Goal: Check status: Check status

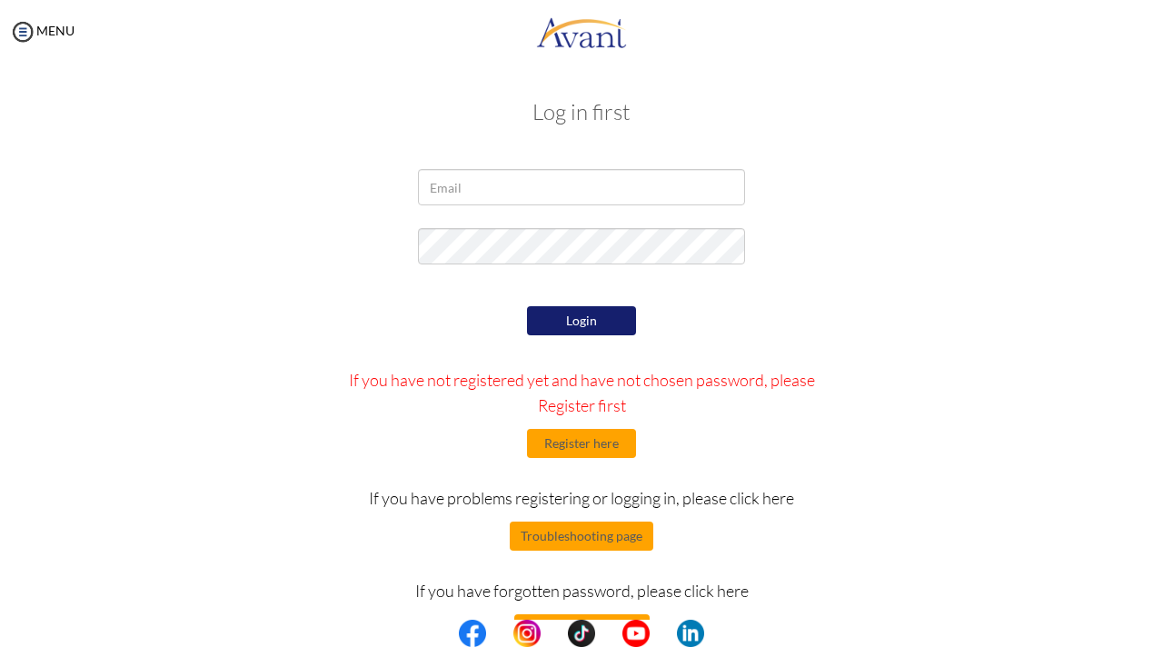
type input "[EMAIL_ADDRESS][DOMAIN_NAME]"
click at [609, 319] on button "Login" at bounding box center [581, 320] width 109 height 29
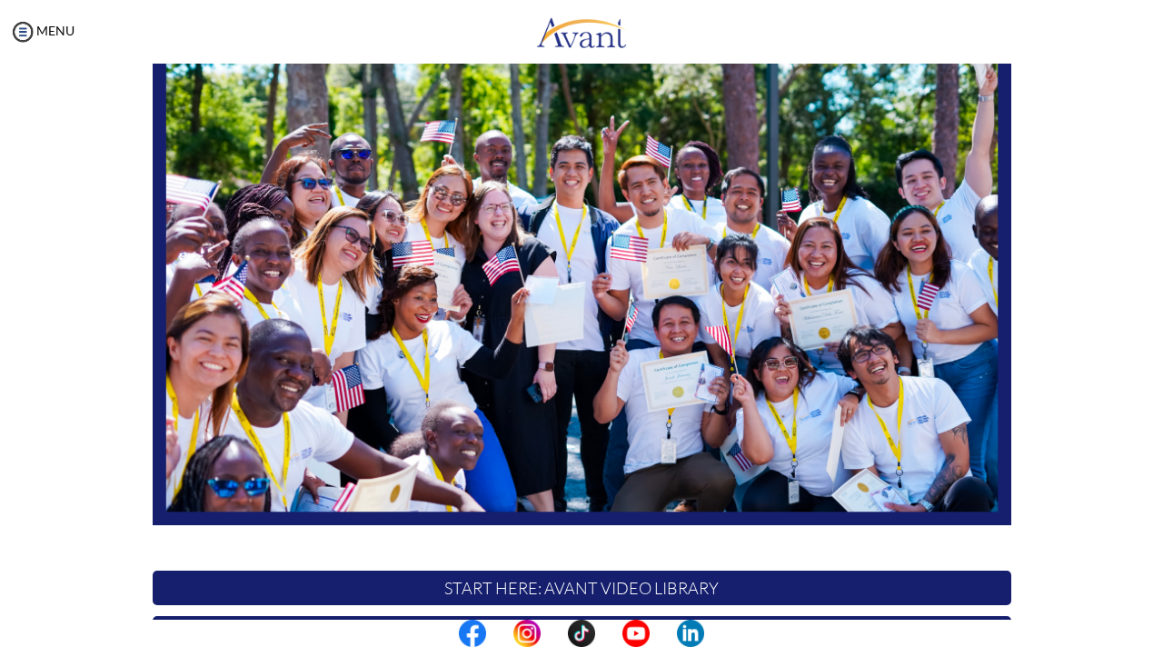
scroll to position [362, 0]
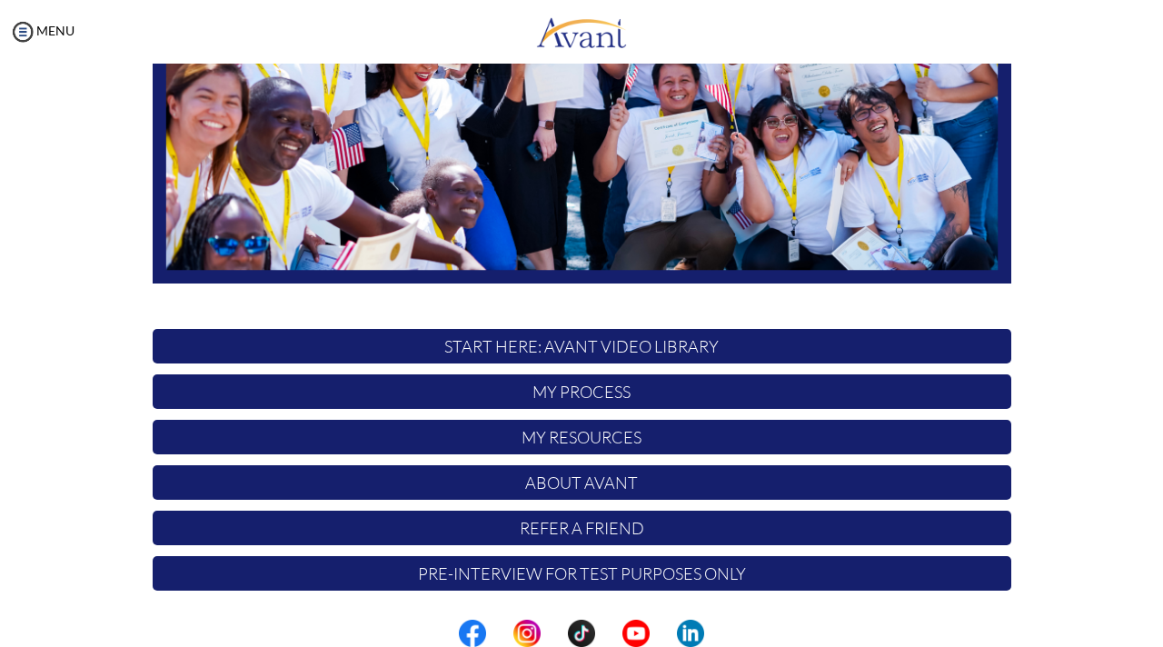
click at [591, 392] on p "My Process" at bounding box center [582, 391] width 858 height 35
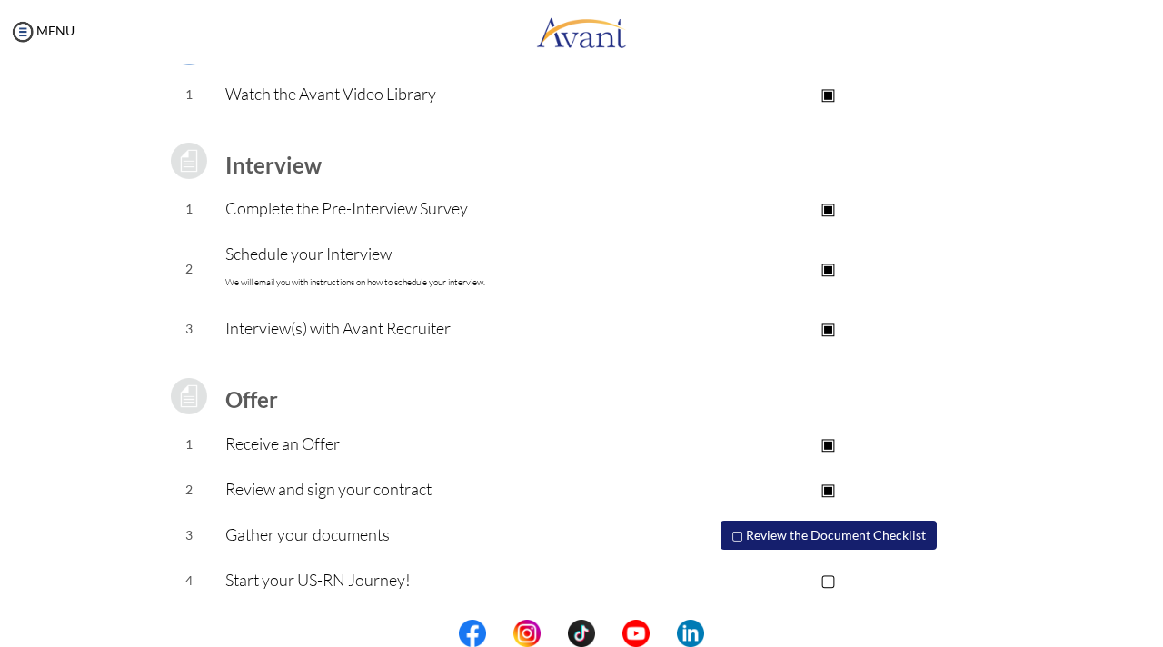
scroll to position [180, 0]
click at [740, 535] on button "▢ Review the Document Checklist" at bounding box center [828, 534] width 218 height 31
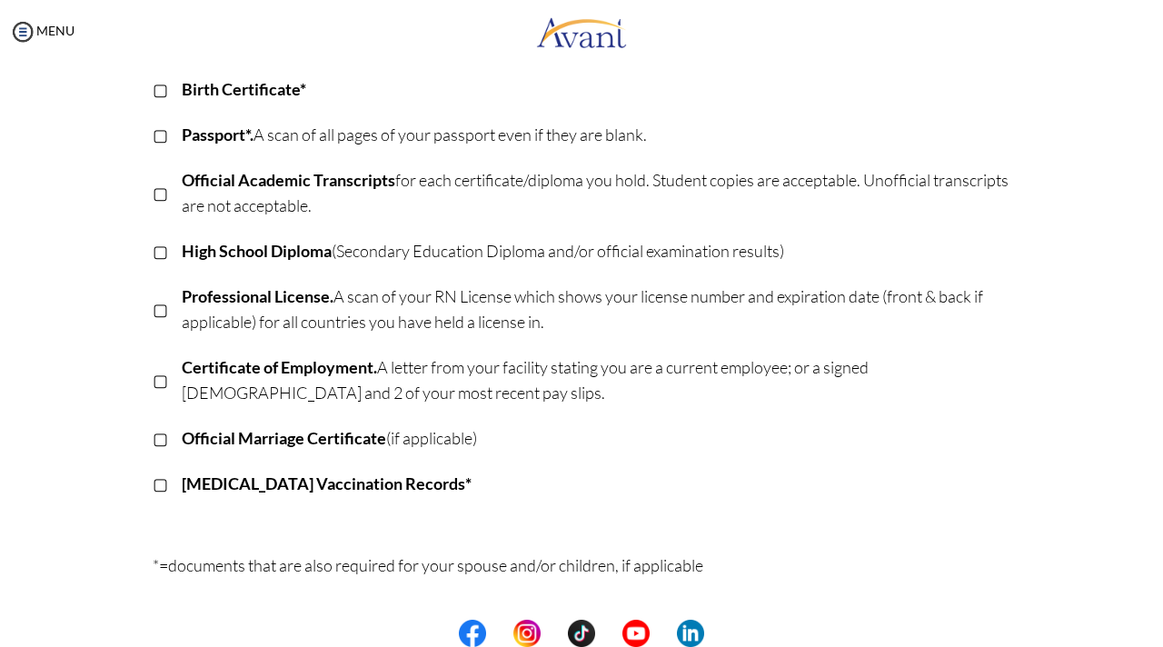
scroll to position [471, 0]
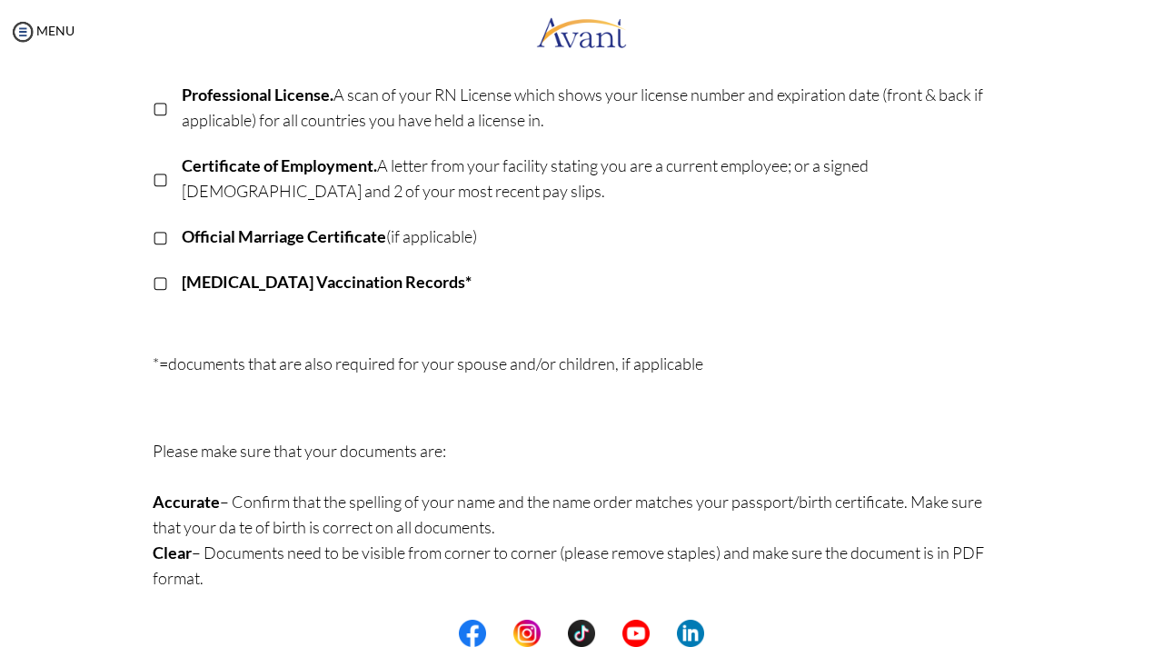
click at [293, 241] on b "Official Marriage Certificate" at bounding box center [284, 236] width 204 height 20
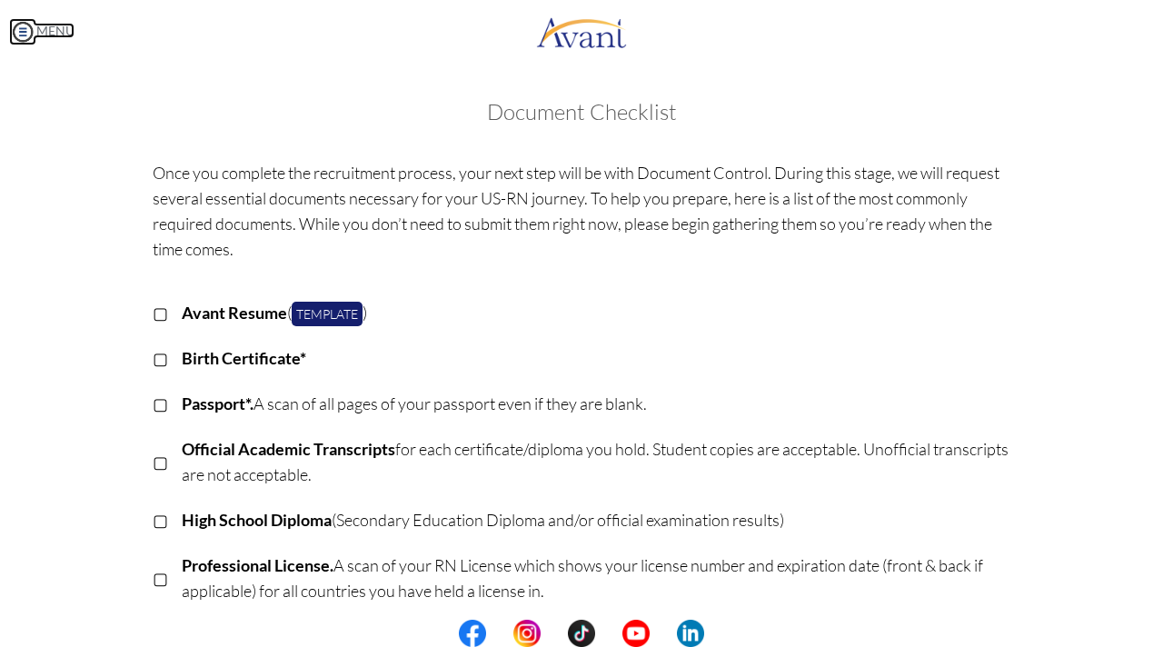
click at [20, 33] on img at bounding box center [22, 31] width 27 height 27
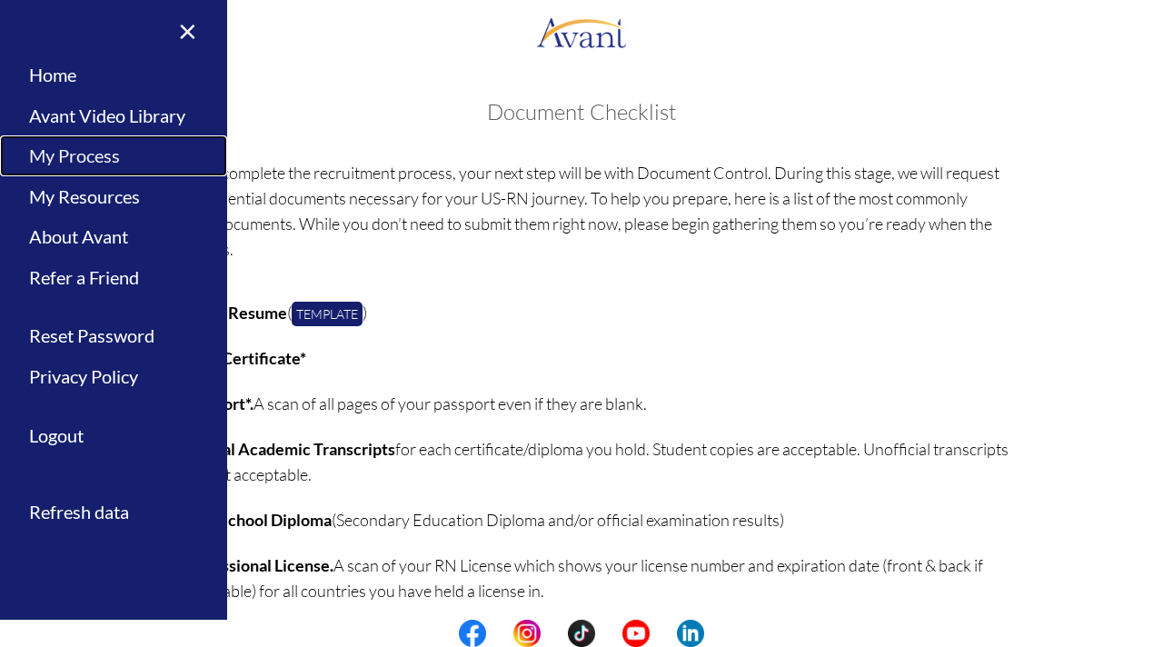
click at [64, 157] on link "My Process" at bounding box center [113, 155] width 227 height 41
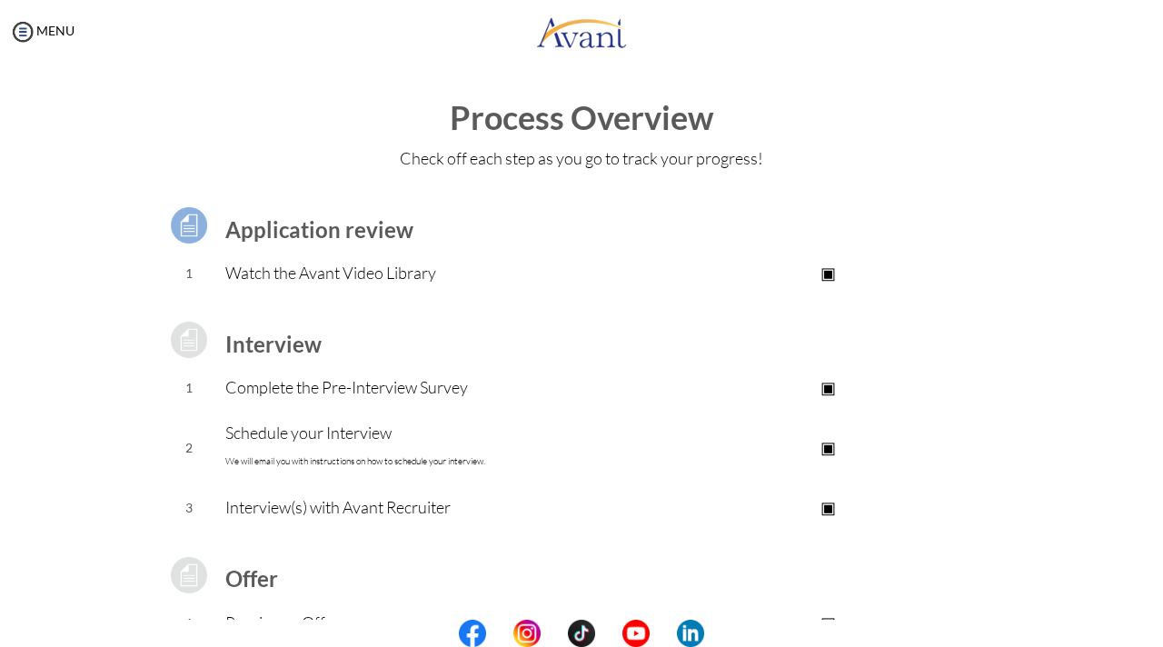
scroll to position [180, 0]
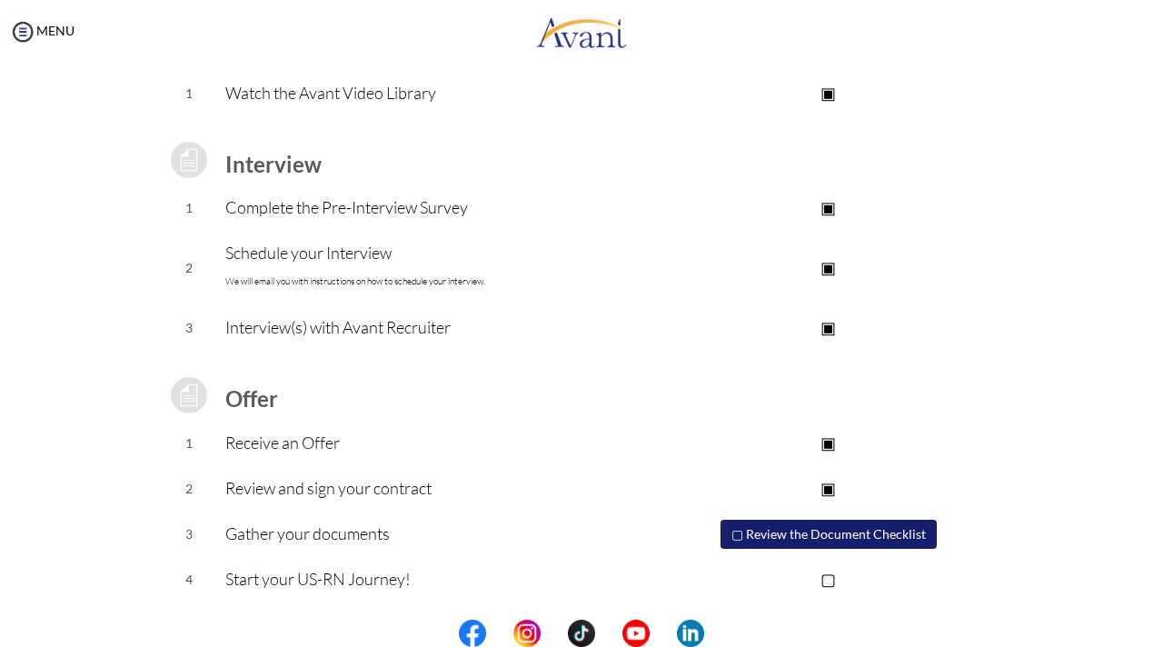
click at [748, 537] on button "▢ Review the Document Checklist" at bounding box center [828, 534] width 216 height 29
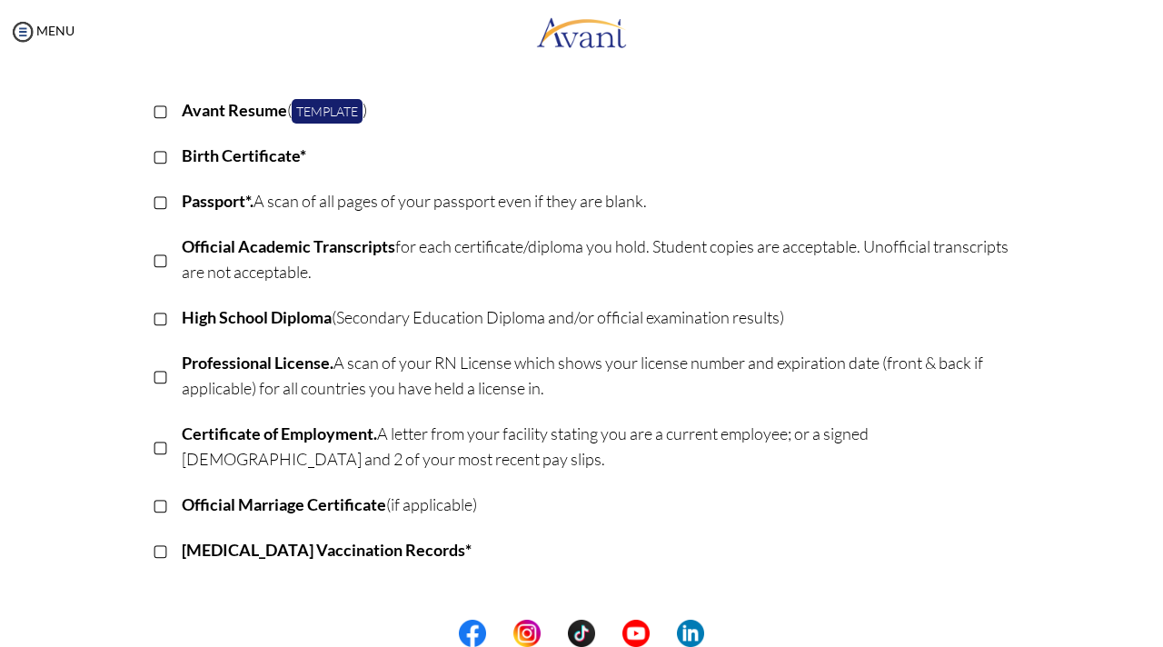
scroll to position [0, 0]
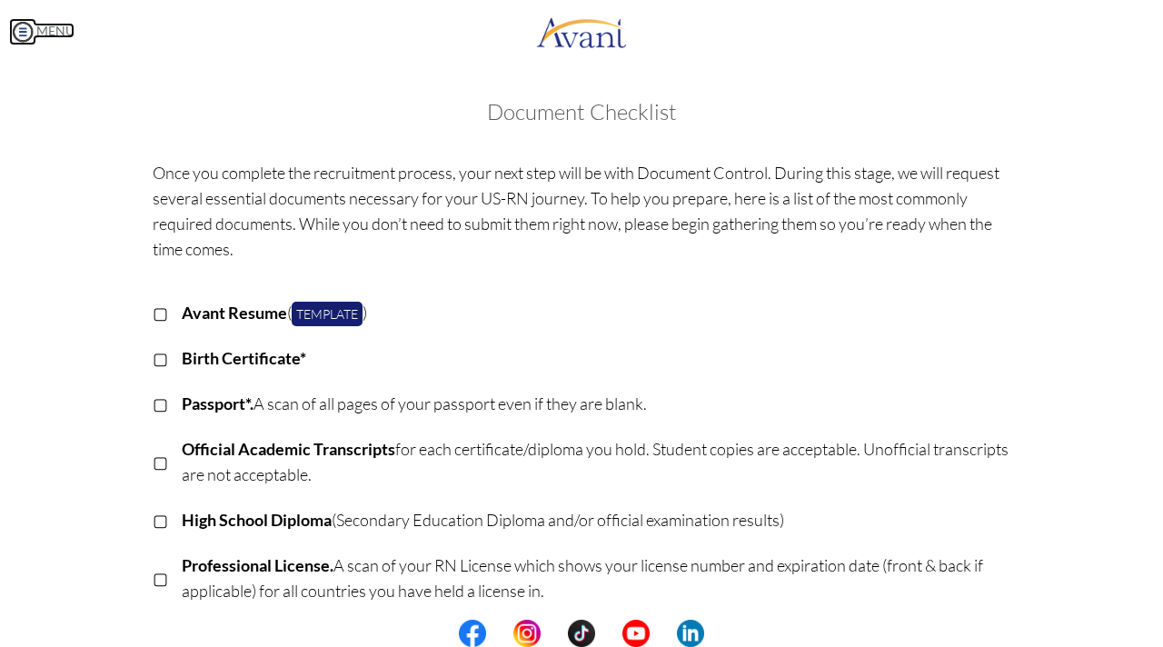
click at [25, 25] on img at bounding box center [22, 31] width 27 height 27
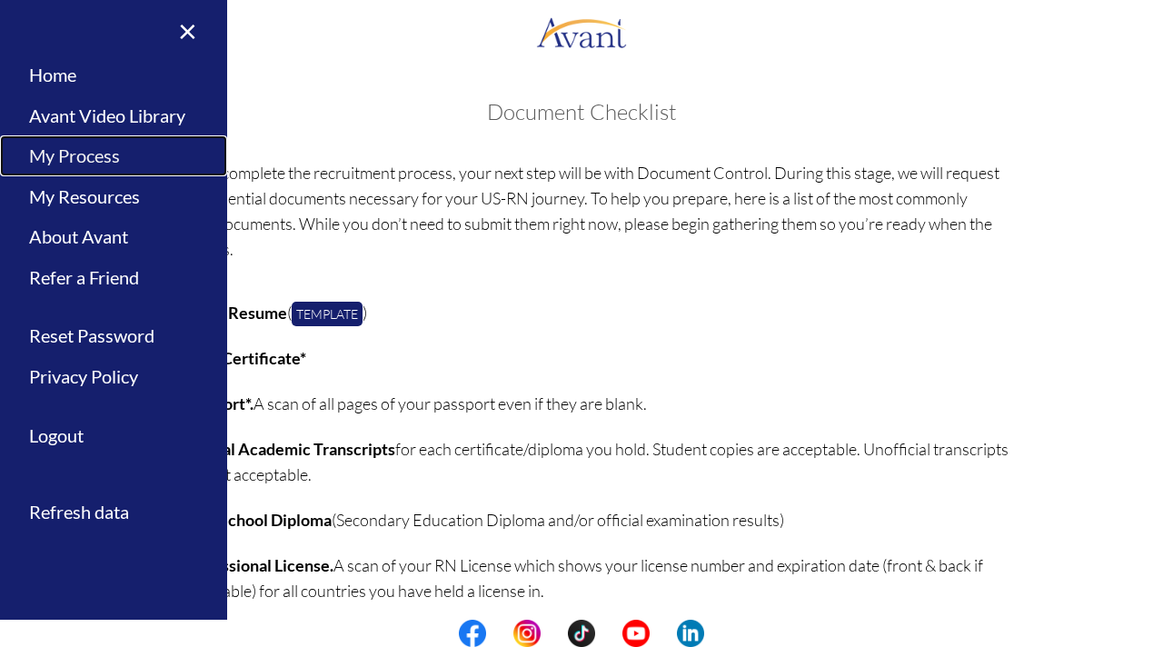
click at [82, 154] on link "My Process" at bounding box center [113, 155] width 227 height 41
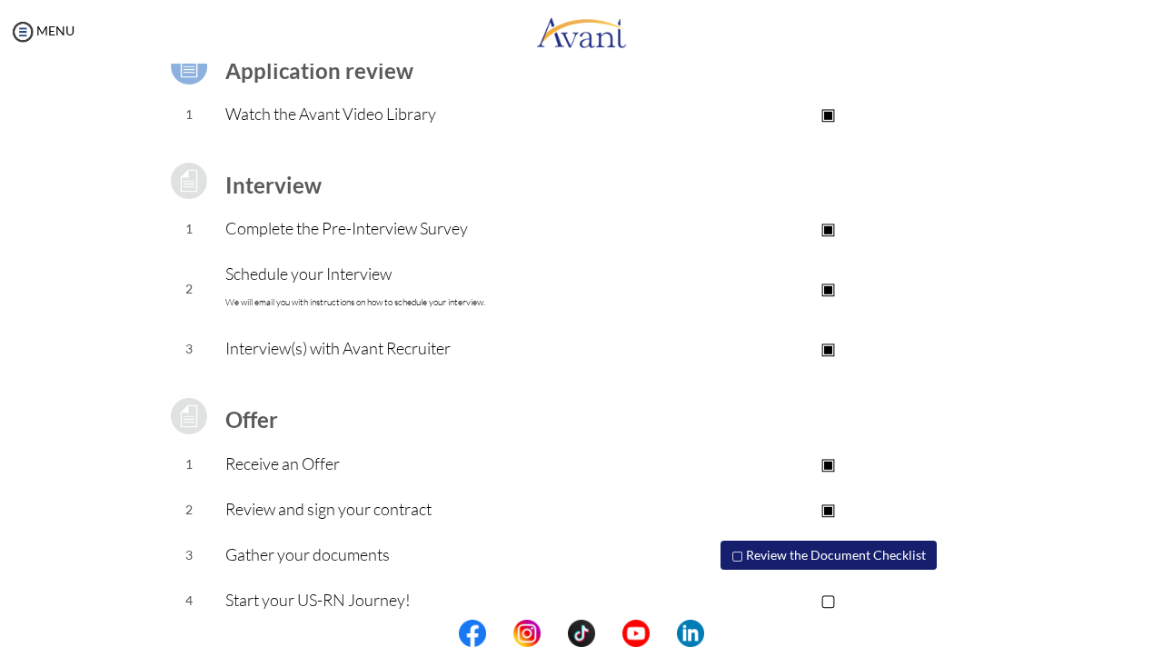
scroll to position [180, 0]
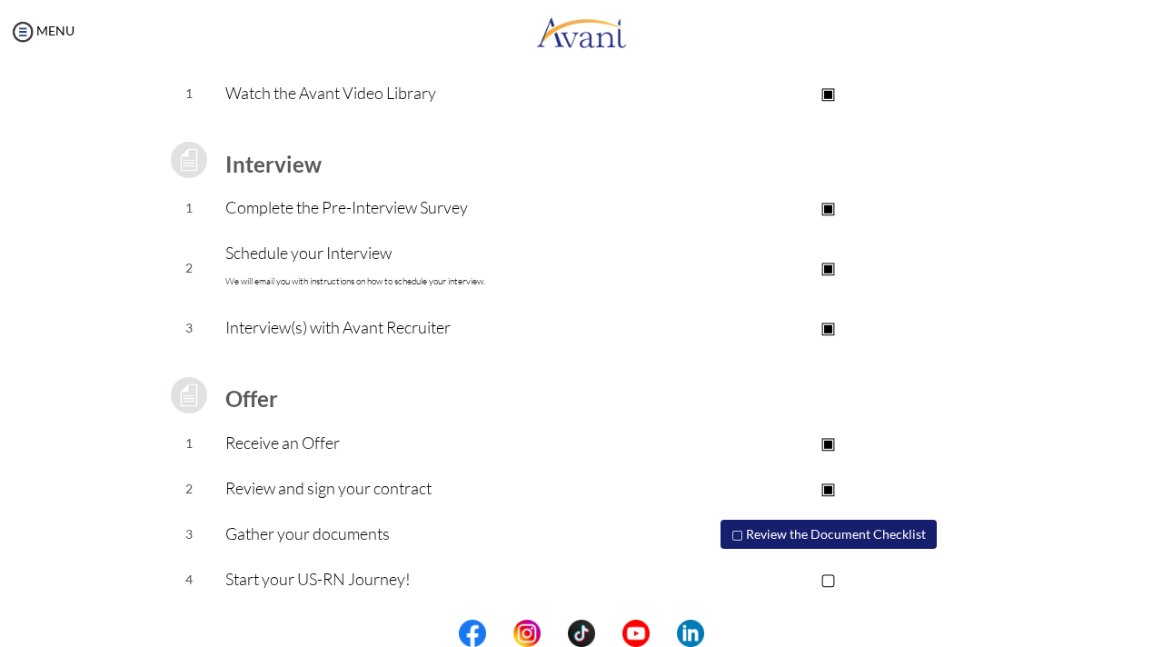
click at [270, 580] on p "Start your US-RN Journey!" at bounding box center [435, 578] width 421 height 25
click at [742, 537] on button "▢ Review the Document Checklist" at bounding box center [828, 534] width 216 height 29
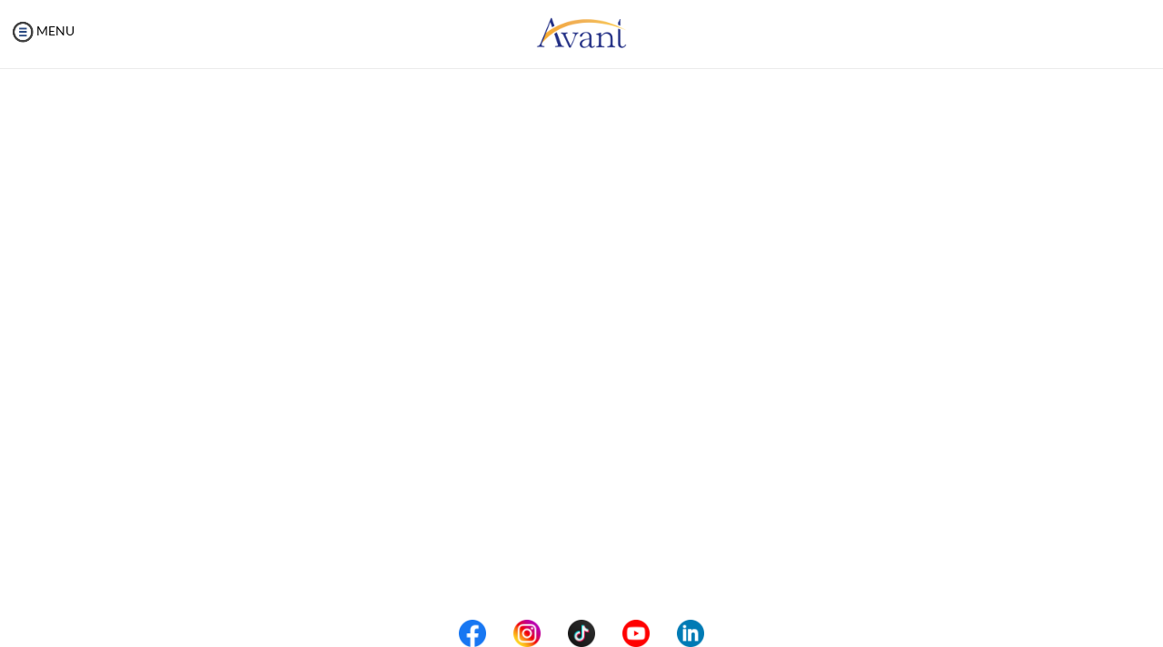
scroll to position [18, 0]
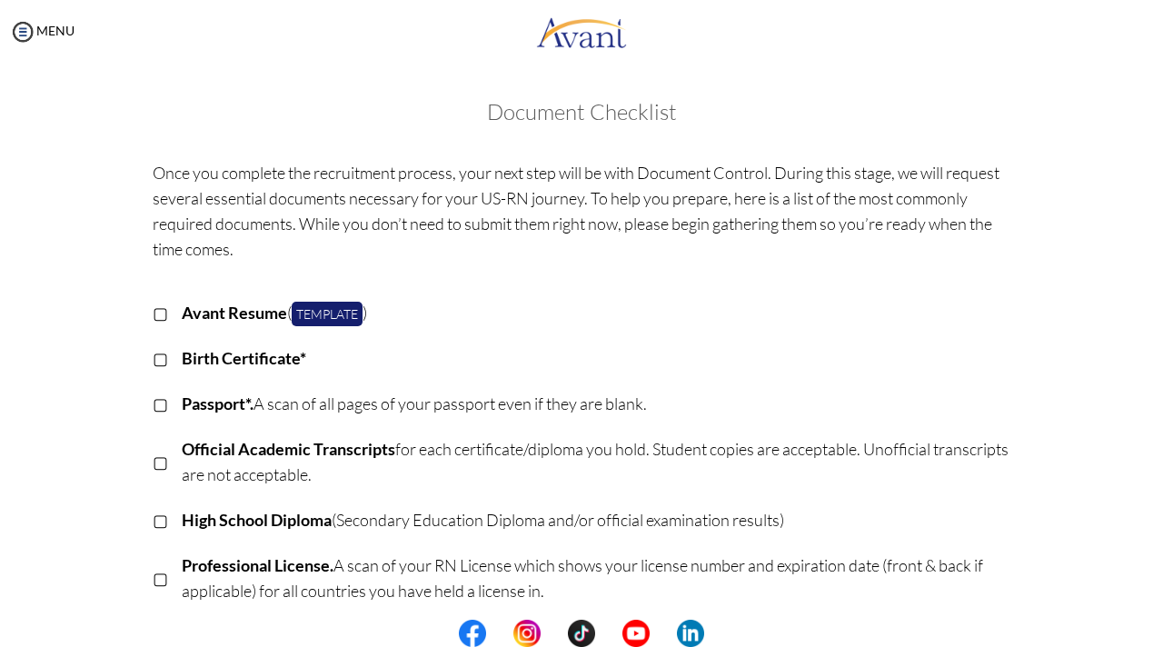
click at [165, 362] on p "▢" at bounding box center [160, 357] width 15 height 25
click at [162, 412] on p "▢" at bounding box center [160, 403] width 15 height 25
click at [159, 457] on p "▢" at bounding box center [160, 461] width 15 height 25
click at [161, 520] on p "▢" at bounding box center [160, 519] width 15 height 25
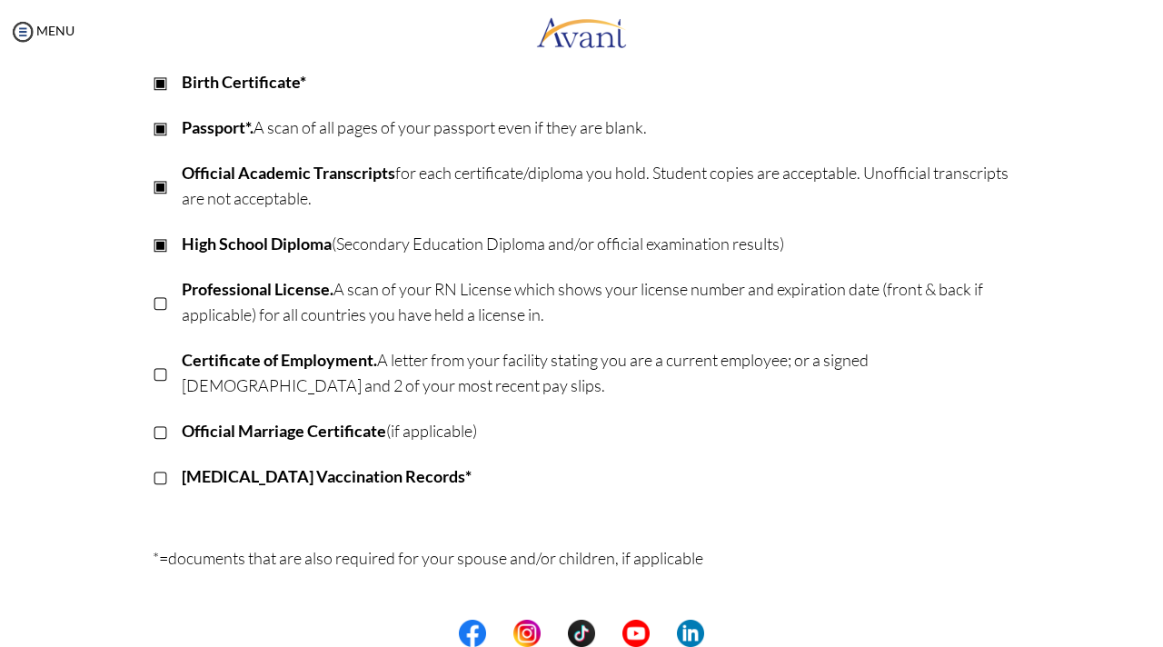
scroll to position [425, 0]
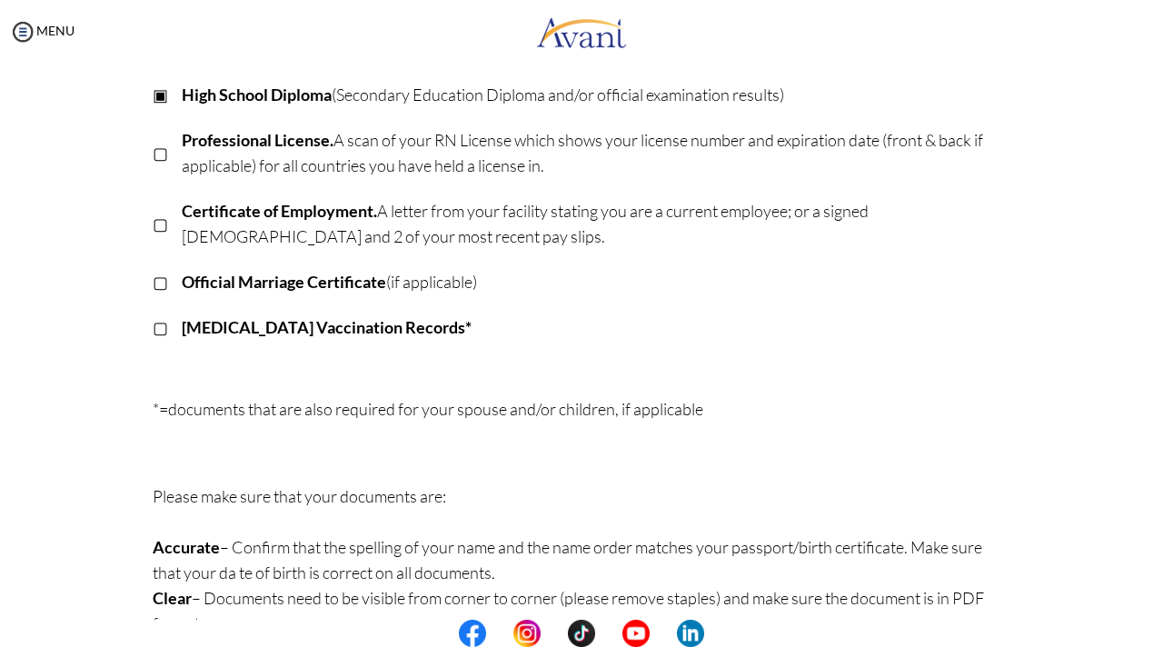
click at [162, 151] on p "▢" at bounding box center [160, 152] width 15 height 25
click at [162, 232] on p "▢" at bounding box center [160, 223] width 15 height 25
click at [162, 292] on p "▢" at bounding box center [160, 281] width 15 height 25
click at [163, 318] on p "▢" at bounding box center [160, 326] width 15 height 25
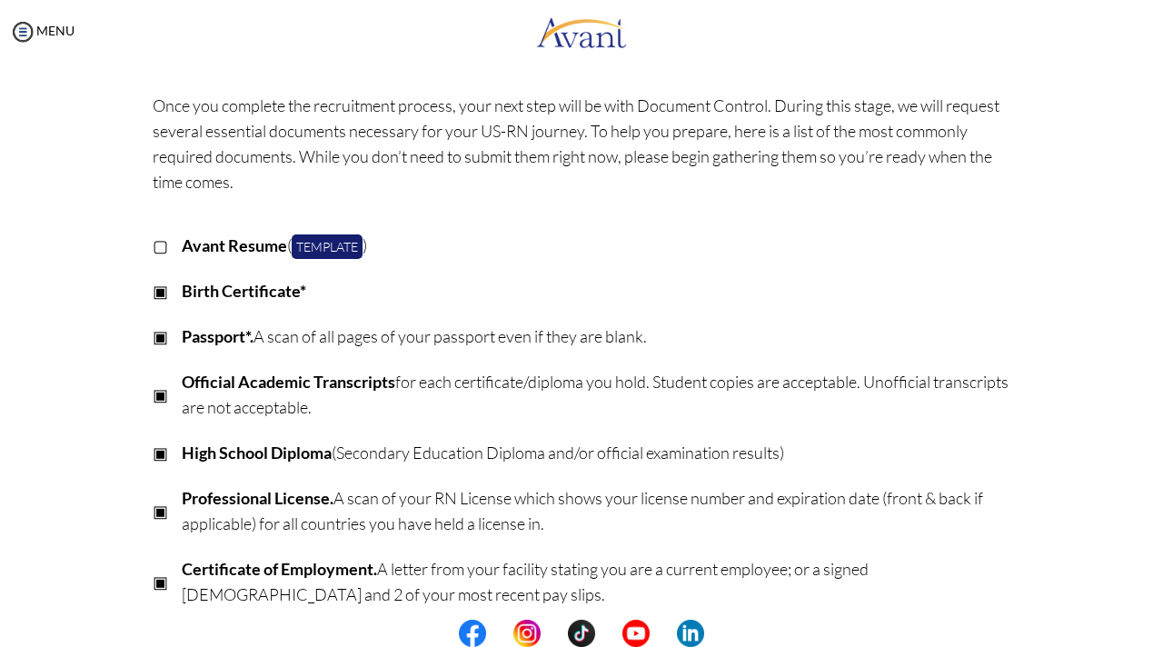
scroll to position [0, 0]
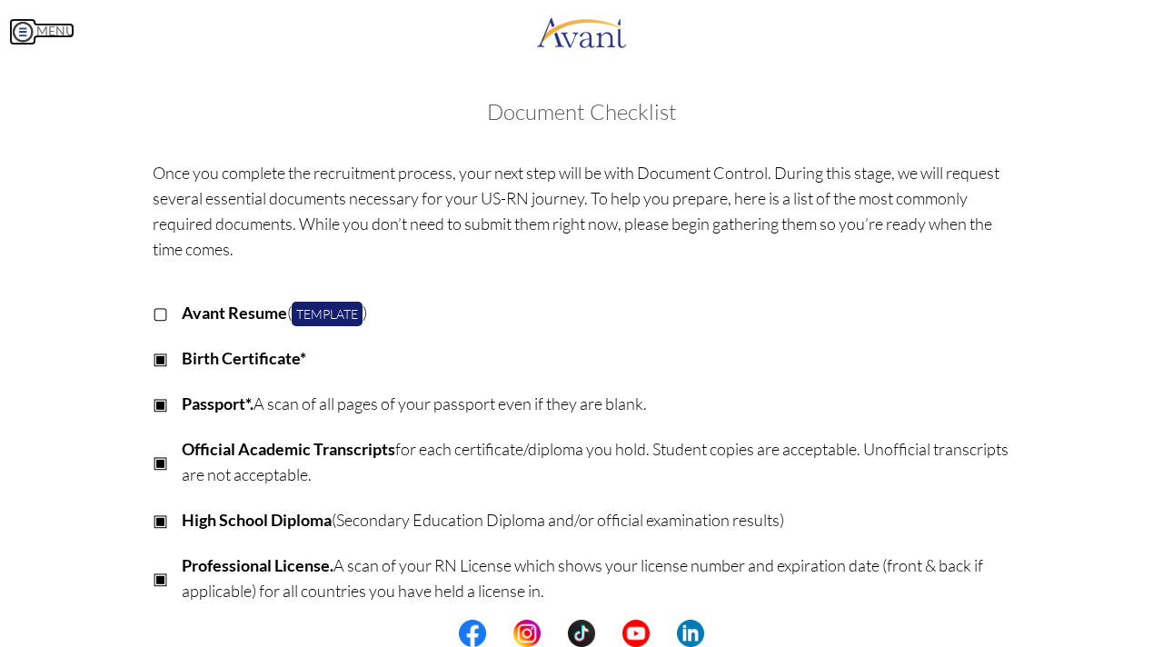
click at [25, 36] on img at bounding box center [22, 31] width 27 height 27
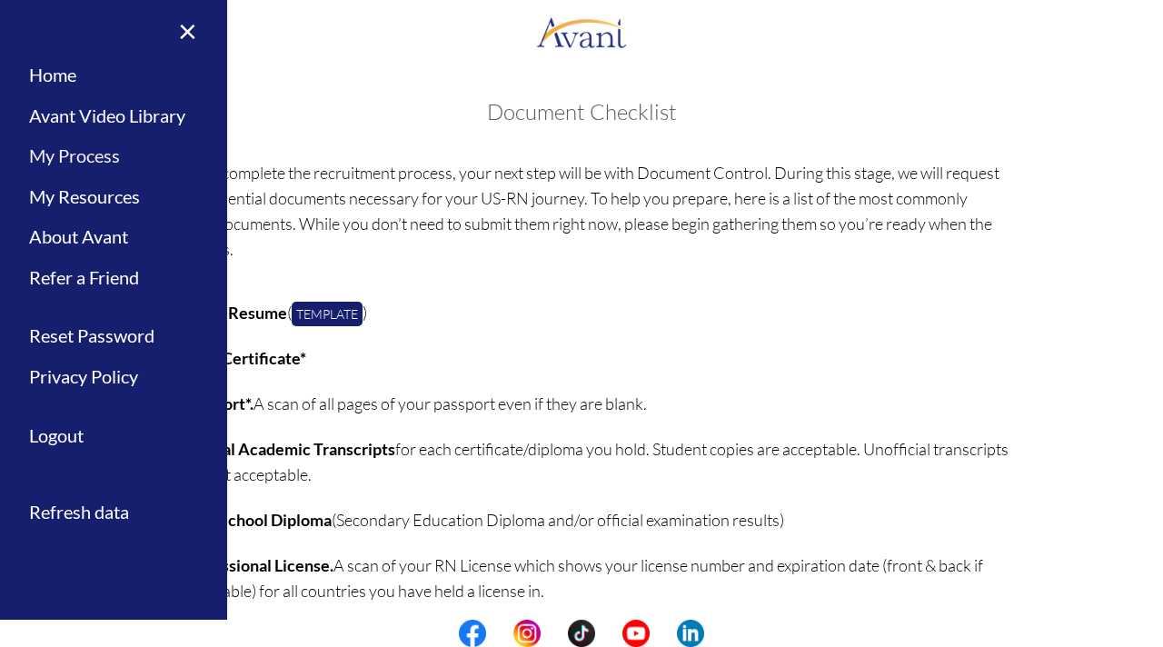
click at [98, 160] on link "My Process" at bounding box center [113, 155] width 227 height 41
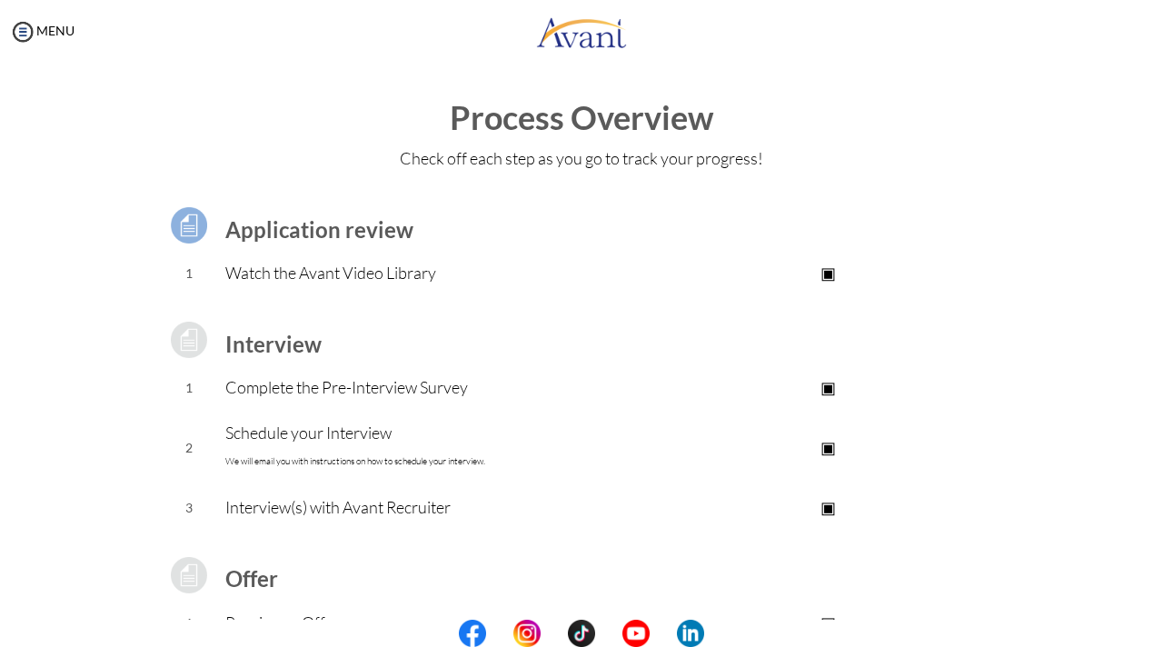
scroll to position [180, 0]
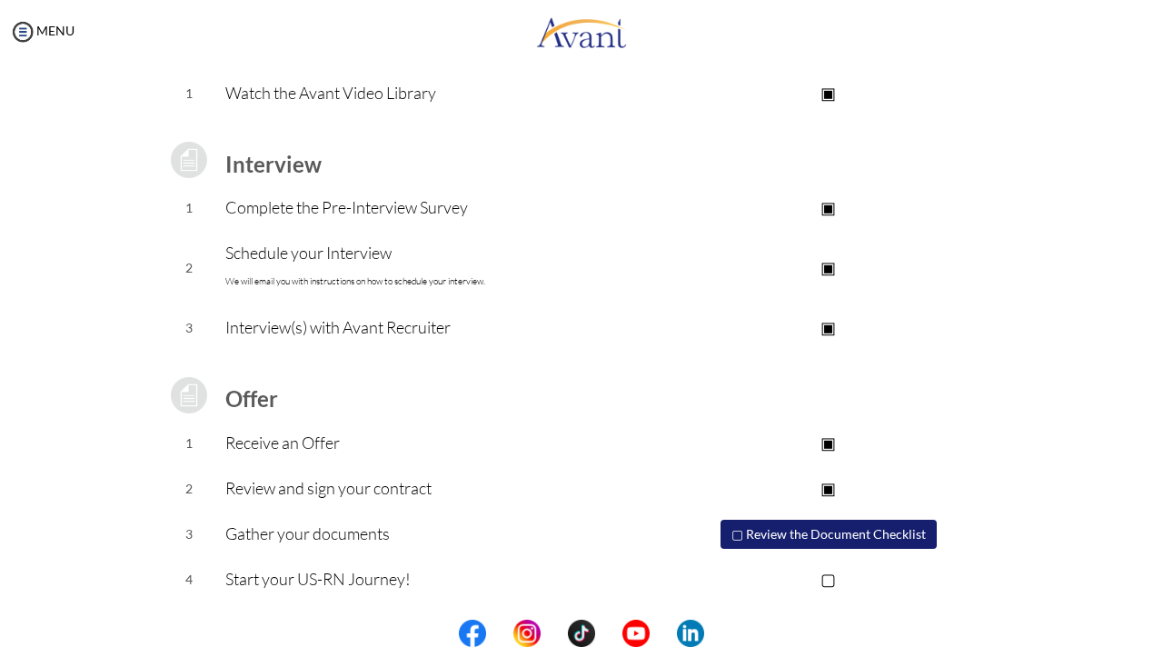
click at [834, 577] on p "▢" at bounding box center [828, 578] width 364 height 25
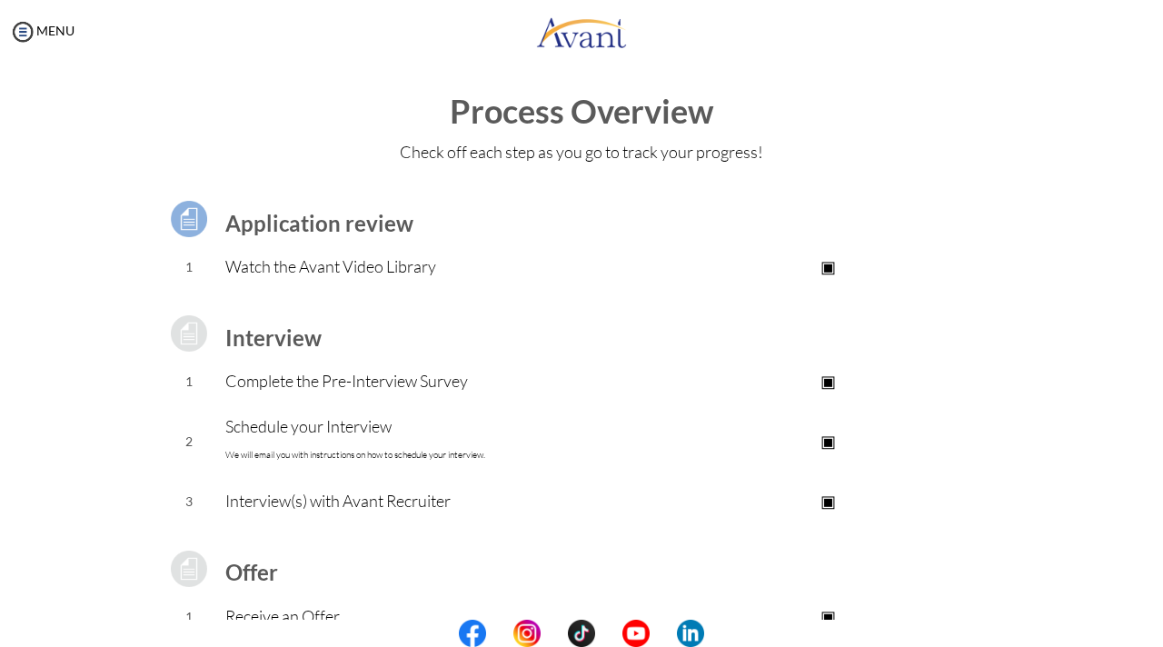
scroll to position [0, 0]
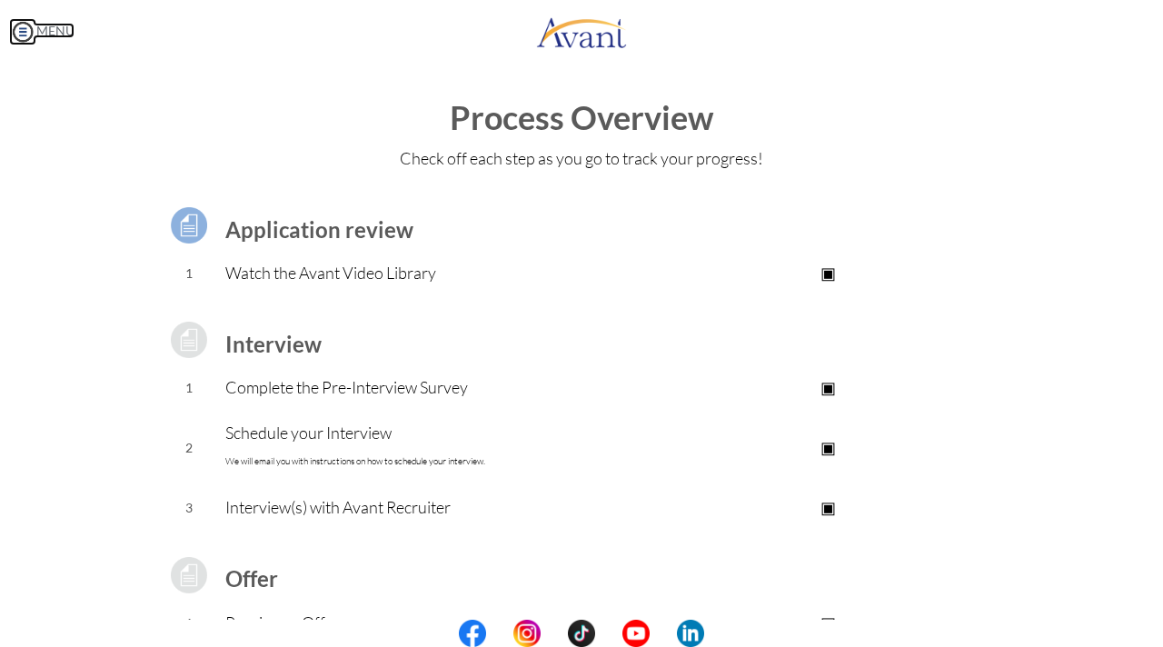
click at [40, 28] on link "MENU" at bounding box center [41, 30] width 65 height 15
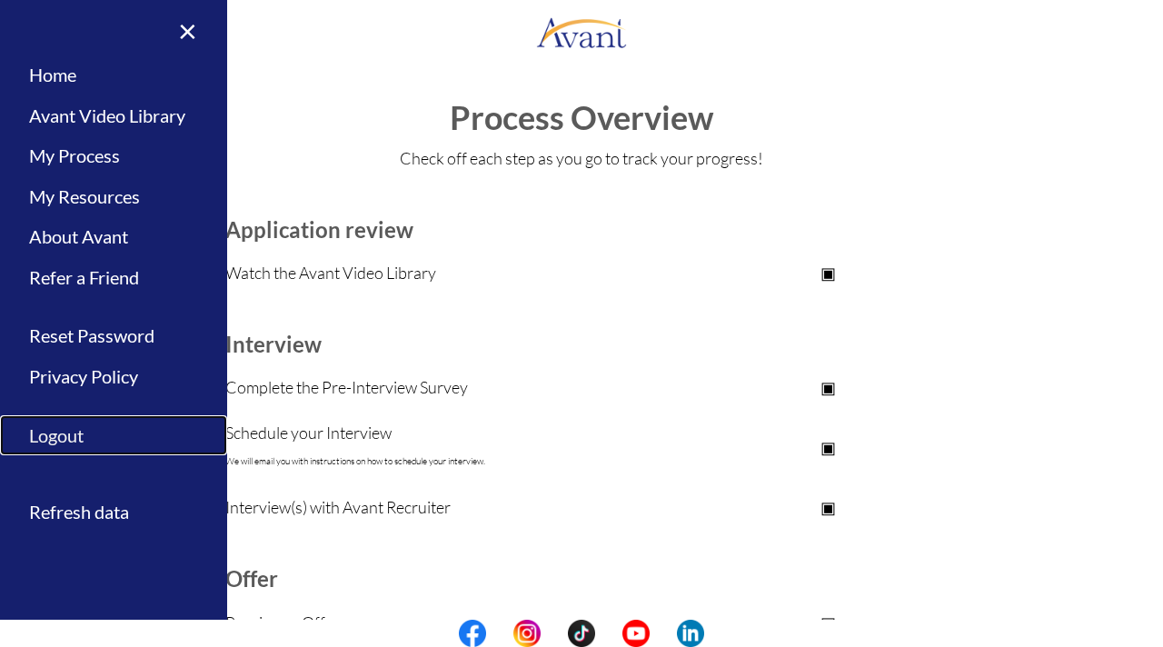
click at [71, 441] on link "Logout" at bounding box center [113, 435] width 227 height 41
